Goal: Check status: Check status

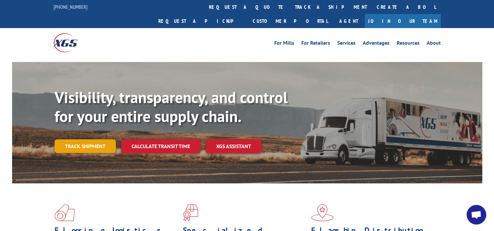
click at [102, 139] on link "Track shipment" at bounding box center [84, 146] width 61 height 14
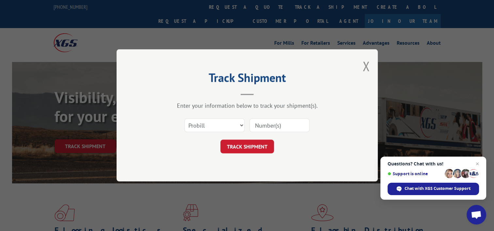
drag, startPoint x: 234, startPoint y: 130, endPoint x: 199, endPoint y: 137, distance: 35.5
click at [199, 137] on form "Select category... Probill BOL PO TRACK SHIPMENT" at bounding box center [247, 134] width 196 height 39
click at [209, 125] on select "Select category... Probill BOL PO" at bounding box center [214, 126] width 60 height 14
select select "bol"
click at [184, 119] on select "Select category... Probill BOL PO" at bounding box center [214, 126] width 60 height 14
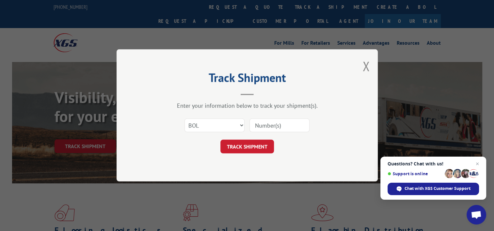
click at [283, 127] on input at bounding box center [279, 126] width 60 height 14
paste input "3376401"
type input "3376401"
click button "TRACK SHIPMENT" at bounding box center [247, 147] width 54 height 14
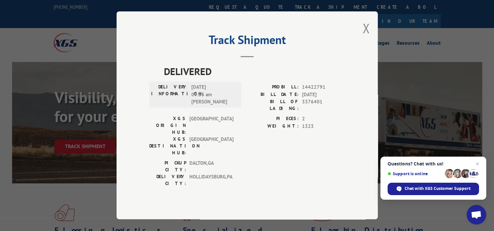
click at [361, 44] on div "Track Shipment DELIVERED DELIVERY INFORMATION: [DATE] 09:35 am [PERSON_NAME]: 1…" at bounding box center [246, 115] width 261 height 208
click at [364, 37] on button "Close modal" at bounding box center [365, 28] width 7 height 17
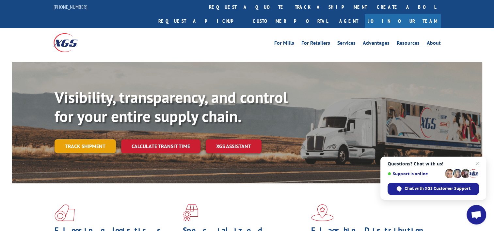
click at [104, 139] on link "Track shipment" at bounding box center [84, 146] width 61 height 14
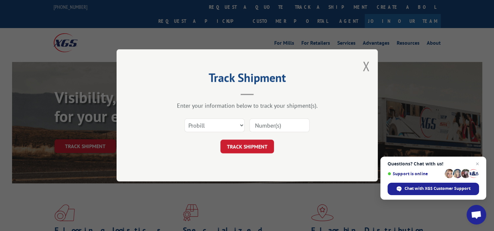
click at [264, 134] on div "Select category... Probill BOL PO" at bounding box center [247, 126] width 196 height 22
click at [235, 126] on select "Select category... Probill BOL PO" at bounding box center [214, 126] width 60 height 14
select select "bol"
click at [184, 119] on select "Select category... Probill BOL PO" at bounding box center [214, 126] width 60 height 14
click at [252, 127] on input at bounding box center [279, 126] width 60 height 14
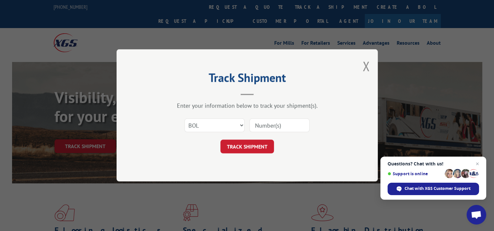
paste input "17607704"
type input "17607704"
click at [244, 141] on button "TRACK SHIPMENT" at bounding box center [247, 147] width 54 height 14
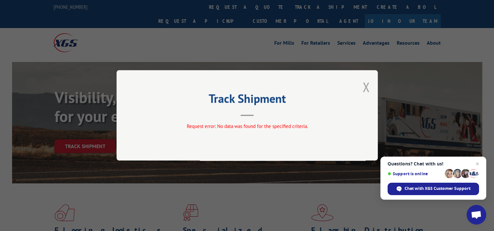
click at [368, 85] on button "Close modal" at bounding box center [365, 86] width 7 height 17
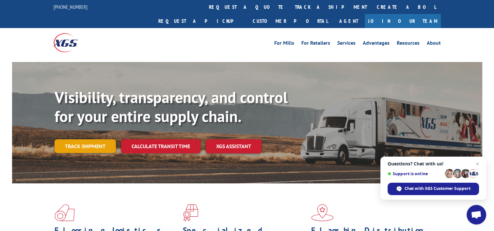
click at [74, 139] on link "Track shipment" at bounding box center [84, 146] width 61 height 14
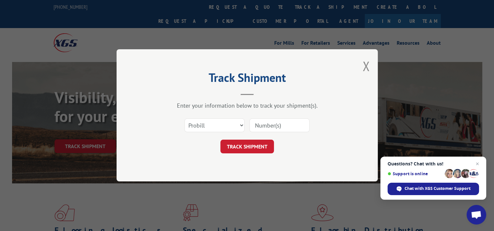
click at [258, 127] on input at bounding box center [279, 126] width 60 height 14
paste input "17607704"
type input "17607704"
click button "TRACK SHIPMENT" at bounding box center [247, 147] width 54 height 14
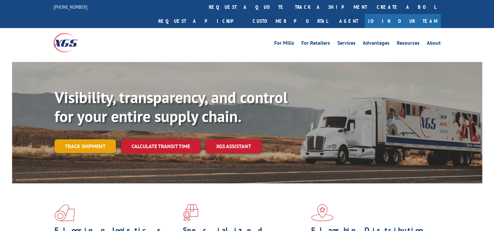
click at [99, 139] on link "Track shipment" at bounding box center [84, 146] width 61 height 14
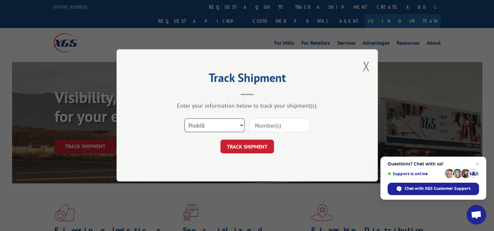
click at [224, 125] on select "Select category... Probill BOL PO" at bounding box center [214, 126] width 60 height 14
select select "bol"
click at [184, 119] on select "Select category... Probill BOL PO" at bounding box center [214, 126] width 60 height 14
click at [263, 127] on input at bounding box center [279, 126] width 60 height 14
paste input "17607649"
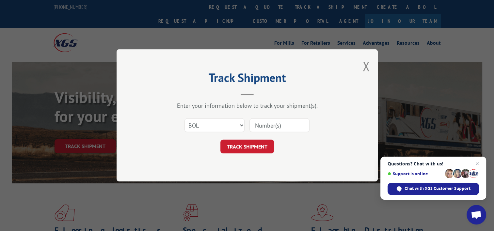
type input "17607649"
click button "TRACK SHIPMENT" at bounding box center [247, 147] width 54 height 14
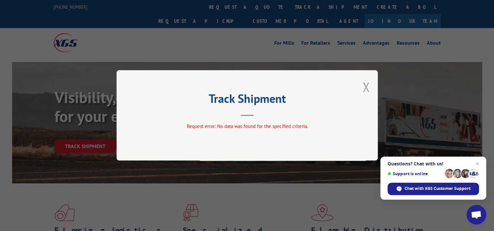
click at [368, 88] on button "Close modal" at bounding box center [365, 86] width 7 height 17
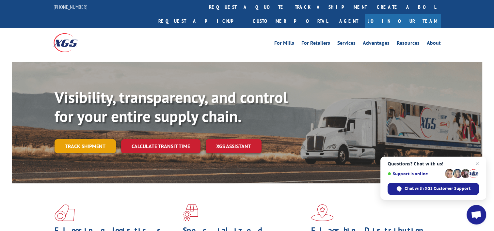
click at [108, 139] on link "Track shipment" at bounding box center [84, 146] width 61 height 14
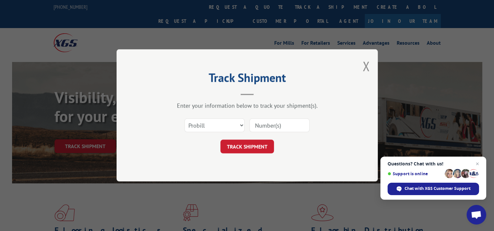
click at [265, 122] on input at bounding box center [279, 126] width 60 height 14
paste input "17607704"
type input "17607704"
click button "TRACK SHIPMENT" at bounding box center [247, 147] width 54 height 14
